Goal: Information Seeking & Learning: Learn about a topic

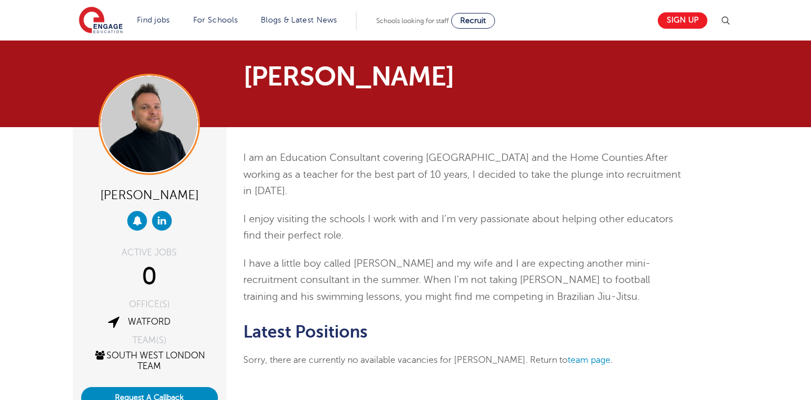
click at [433, 178] on span "After working as a teacher for the best part of 10 years, I decided to take the…" at bounding box center [461, 174] width 437 height 44
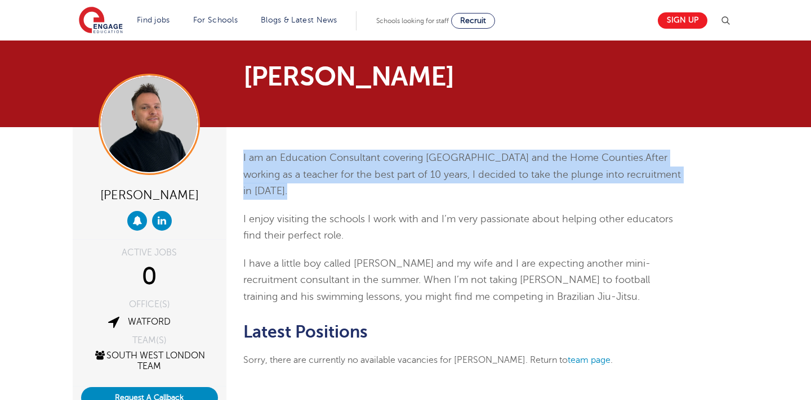
click at [433, 178] on span "After working as a teacher for the best part of 10 years, I decided to take the…" at bounding box center [461, 174] width 437 height 44
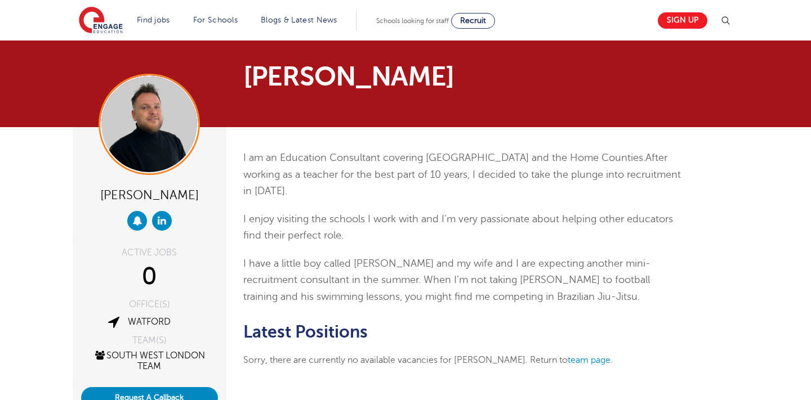
click at [433, 178] on span "After working as a teacher for the best part of 10 years, I decided to take the…" at bounding box center [461, 174] width 437 height 44
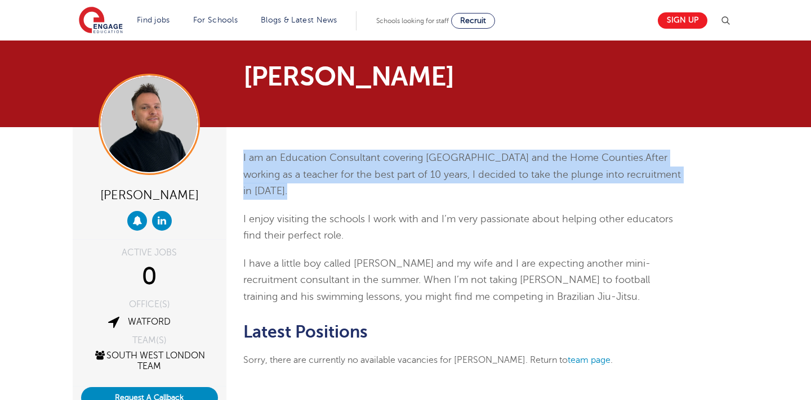
click at [397, 267] on span "I have a little boy called [PERSON_NAME] and my wife and I are expecting anothe…" at bounding box center [446, 280] width 407 height 44
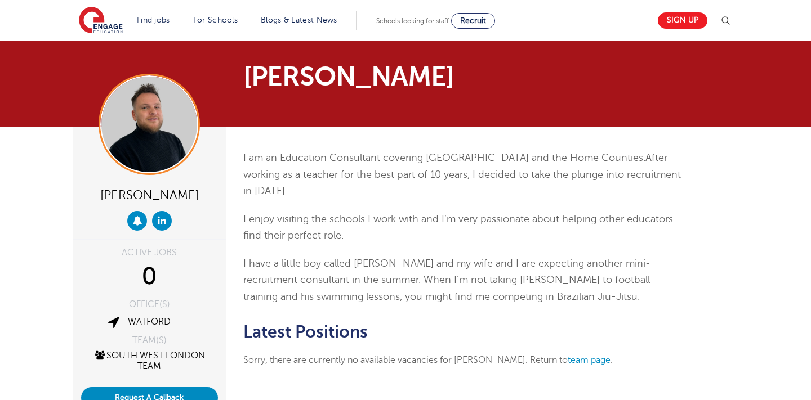
click at [397, 267] on span "I have a little boy called [PERSON_NAME] and my wife and I are expecting anothe…" at bounding box center [446, 280] width 407 height 44
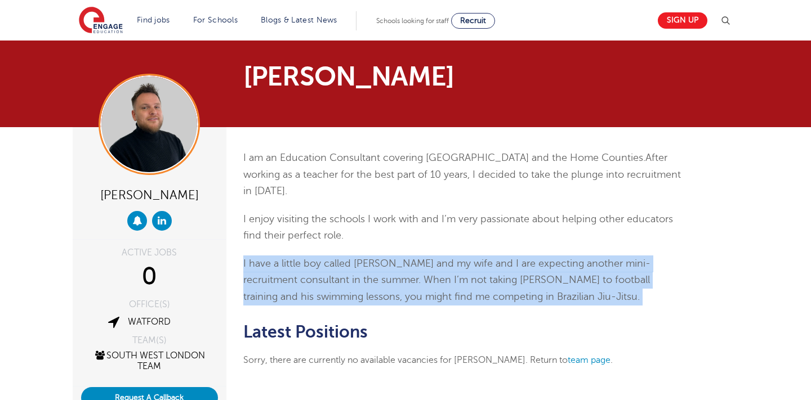
click at [393, 286] on p "I have a little boy called [PERSON_NAME] and my wife and I are expecting anothe…" at bounding box center [462, 281] width 439 height 50
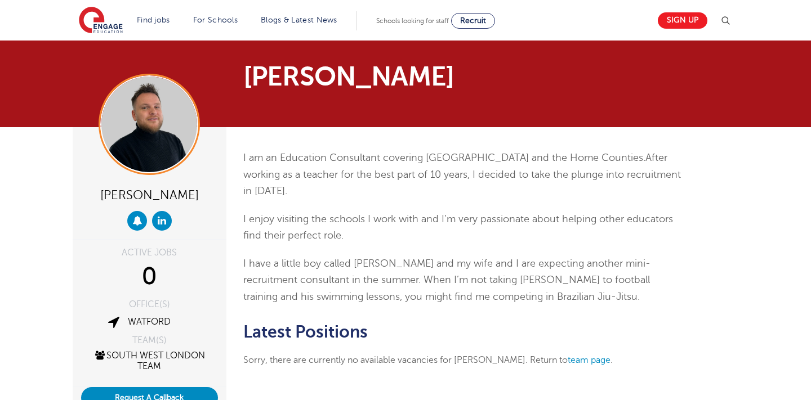
click at [393, 286] on p "I have a little boy called [PERSON_NAME] and my wife and I are expecting anothe…" at bounding box center [462, 281] width 439 height 50
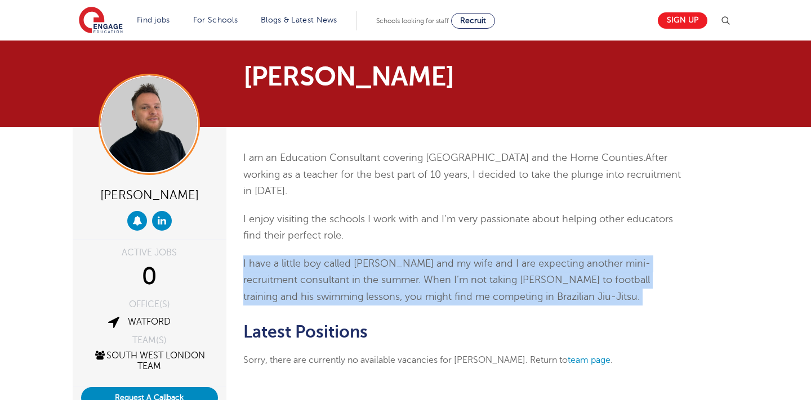
click at [379, 233] on p "I enjoy visiting the schools I work with and I’m very passionate about helping …" at bounding box center [462, 227] width 439 height 33
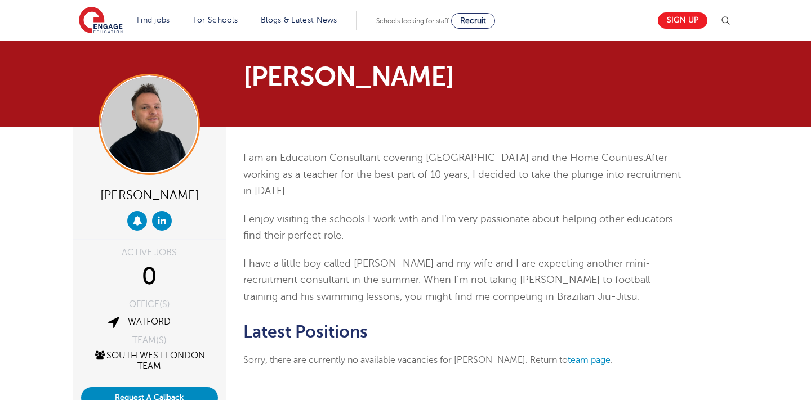
click at [379, 233] on p "I enjoy visiting the schools I work with and I’m very passionate about helping …" at bounding box center [462, 227] width 439 height 33
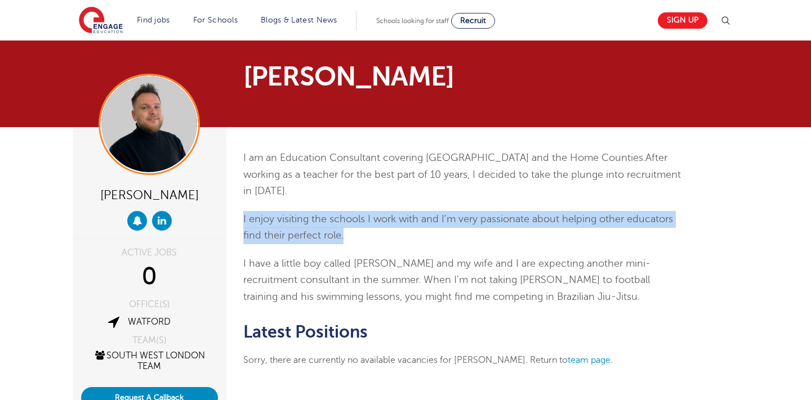
click at [373, 280] on span "I have a little boy called [PERSON_NAME] and my wife and I are expecting anothe…" at bounding box center [446, 280] width 407 height 44
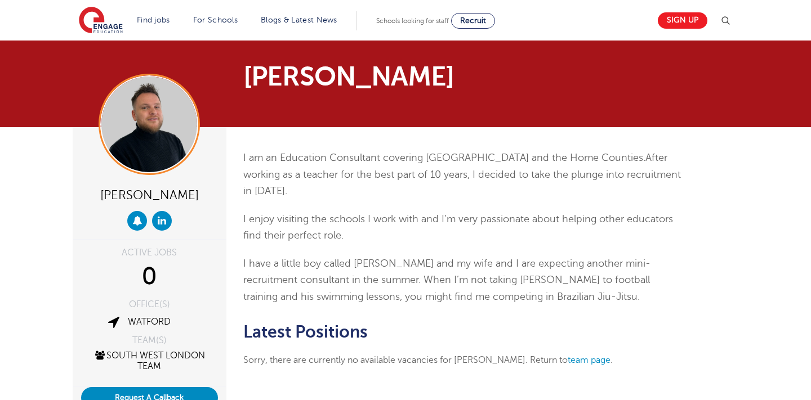
click at [373, 280] on span "I have a little boy called [PERSON_NAME] and my wife and I are expecting anothe…" at bounding box center [446, 280] width 407 height 44
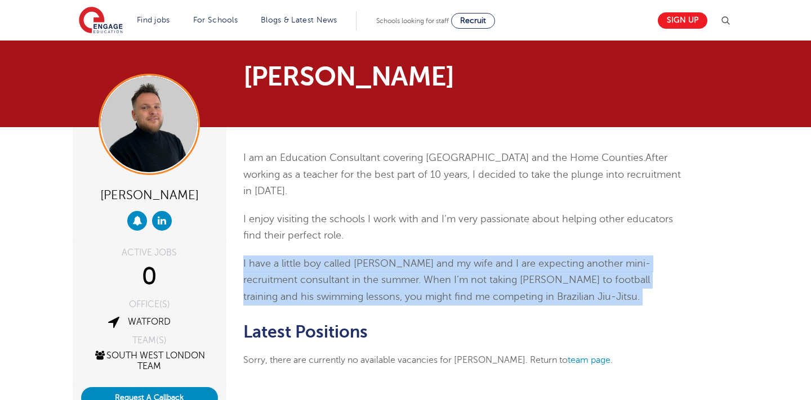
click at [405, 181] on p "I am an Education Consultant covering [GEOGRAPHIC_DATA] and the Home Counties. …" at bounding box center [462, 175] width 439 height 50
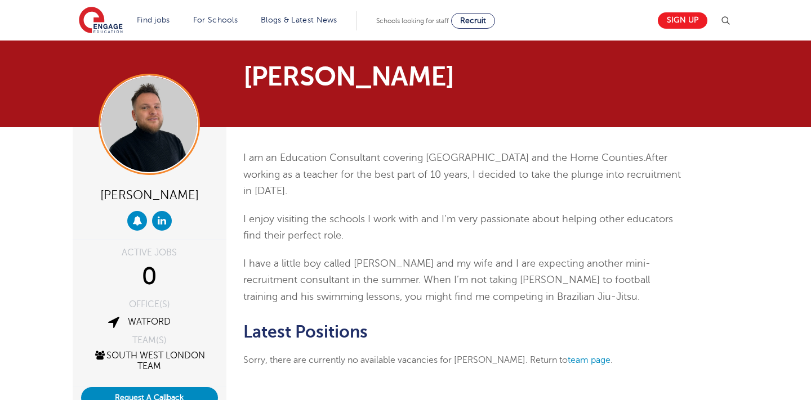
click at [405, 181] on p "I am an Education Consultant covering [GEOGRAPHIC_DATA] and the Home Counties. …" at bounding box center [462, 175] width 439 height 50
click at [437, 267] on span "I have a little boy called [PERSON_NAME] and my wife and I are expecting anothe…" at bounding box center [446, 280] width 407 height 44
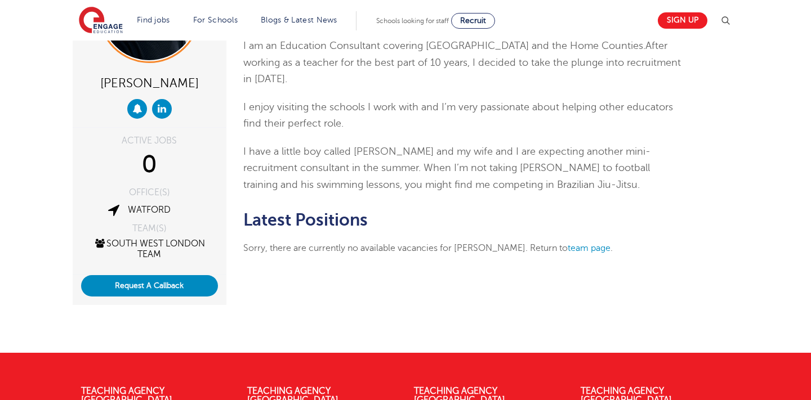
scroll to position [15, 0]
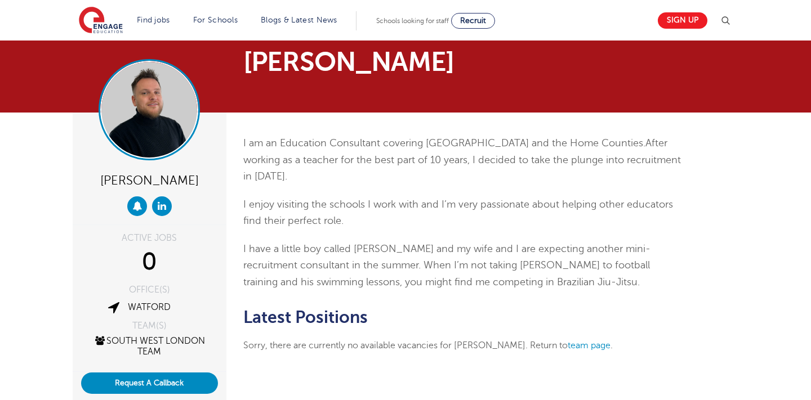
click at [163, 128] on img at bounding box center [149, 110] width 96 height 96
